Goal: Information Seeking & Learning: Learn about a topic

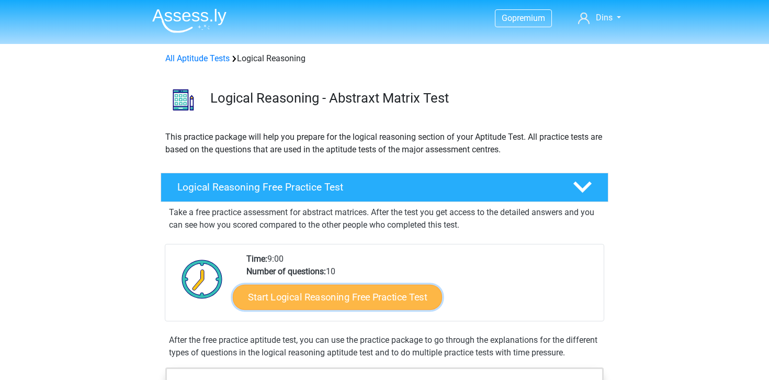
click at [374, 292] on link "Start Logical Reasoning Free Practice Test" at bounding box center [337, 296] width 209 height 25
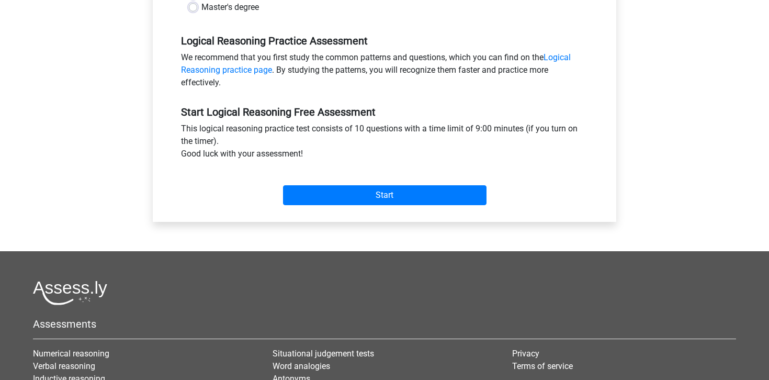
scroll to position [304, 0]
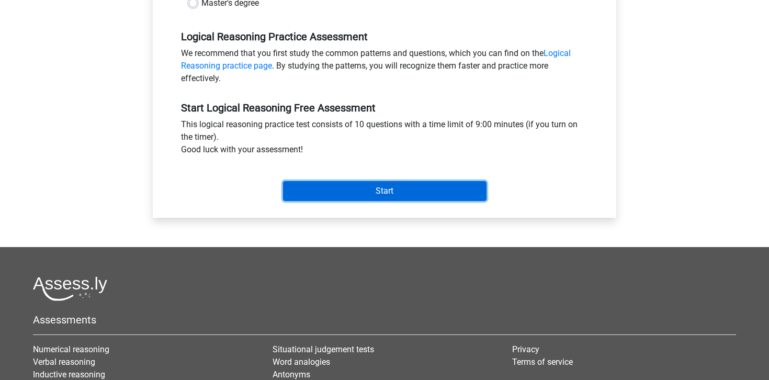
click at [384, 188] on input "Start" at bounding box center [385, 191] width 204 height 20
